Goal: Task Accomplishment & Management: Manage account settings

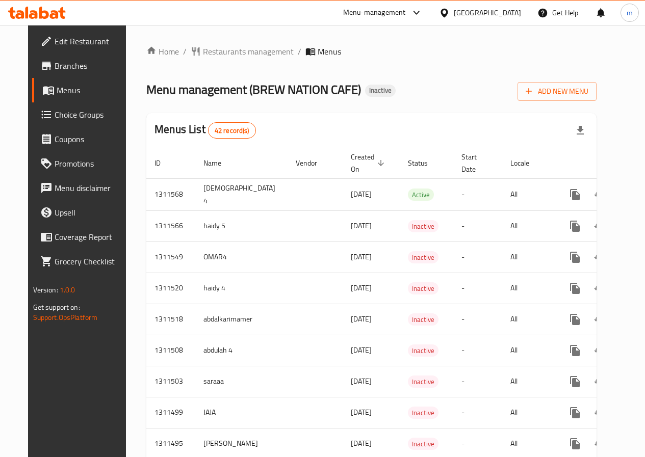
click at [55, 66] on span "Branches" at bounding box center [91, 66] width 73 height 12
click at [62, 52] on link "Edit Restaurant" at bounding box center [83, 41] width 103 height 24
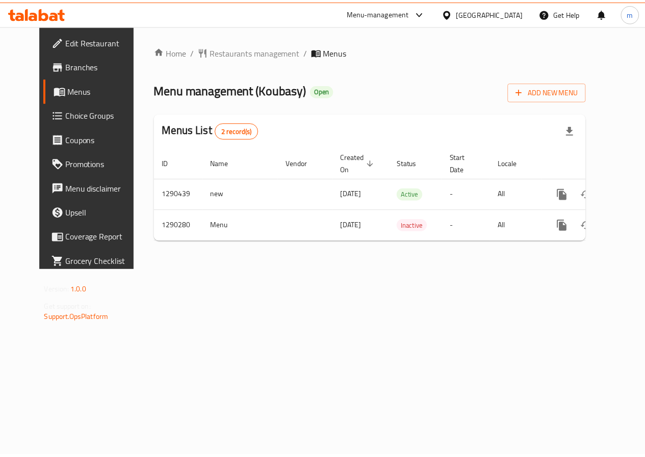
scroll to position [0, 4]
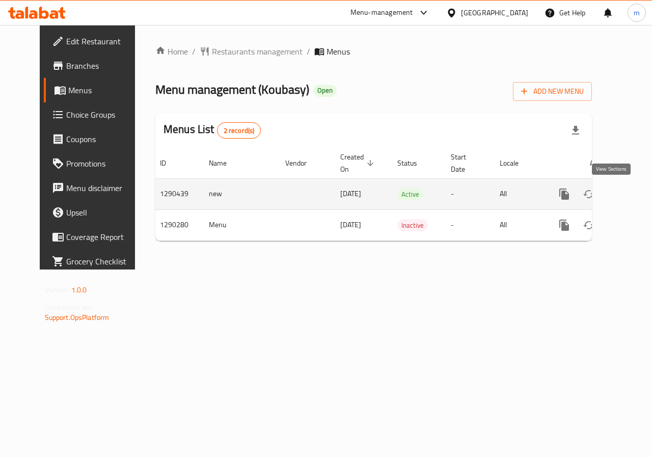
click at [632, 196] on icon "enhanced table" at bounding box center [638, 194] width 12 height 12
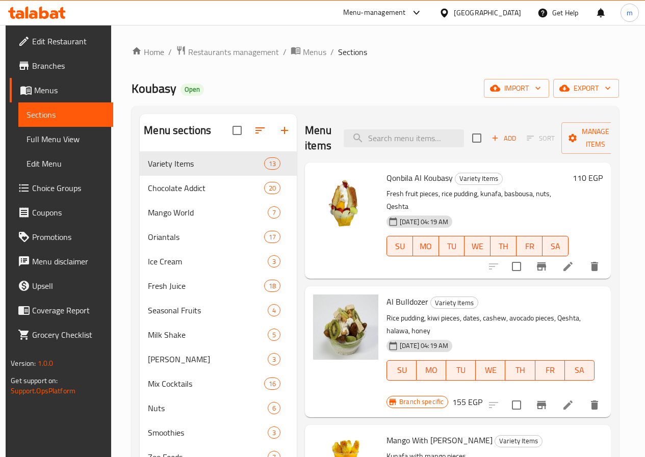
click at [73, 35] on span "Edit Restaurant" at bounding box center [68, 41] width 73 height 12
